Goal: Information Seeking & Learning: Learn about a topic

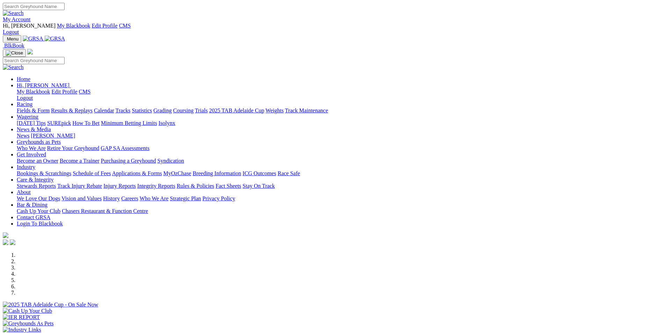
scroll to position [105, 0]
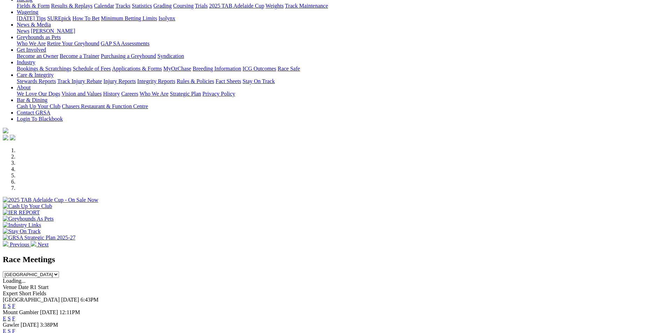
drag, startPoint x: 0, startPoint y: 0, endPoint x: 366, endPoint y: 214, distance: 423.4
click at [6, 303] on link "E" at bounding box center [4, 306] width 3 height 6
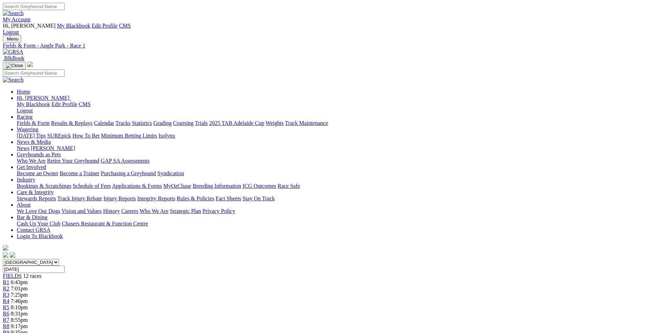
click at [9, 285] on link "R2" at bounding box center [6, 288] width 7 height 6
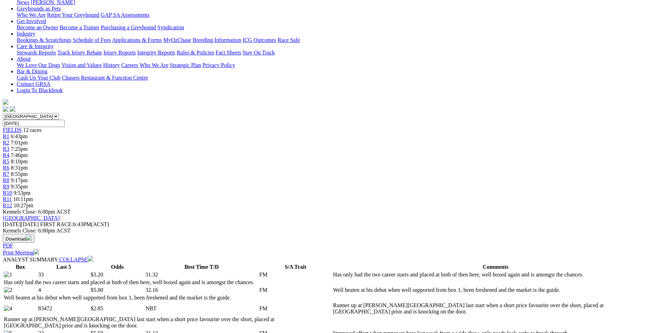
scroll to position [35, 0]
